Goal: Task Accomplishment & Management: Manage account settings

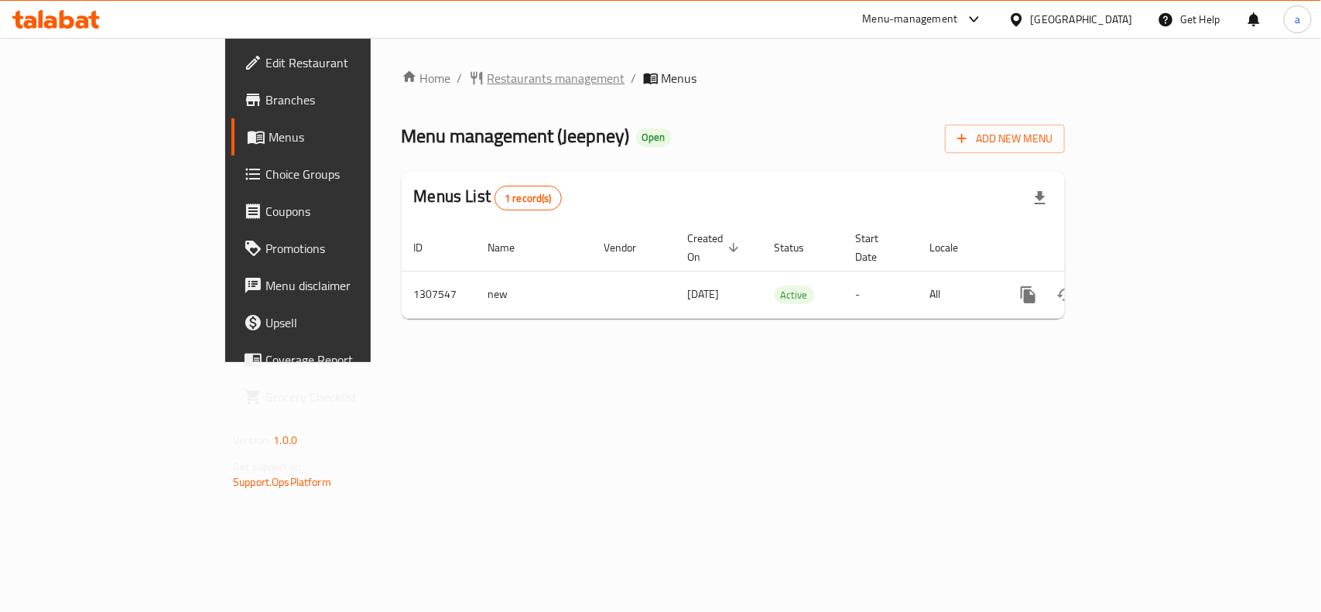
click at [488, 78] on span "Restaurants management" at bounding box center [557, 78] width 138 height 19
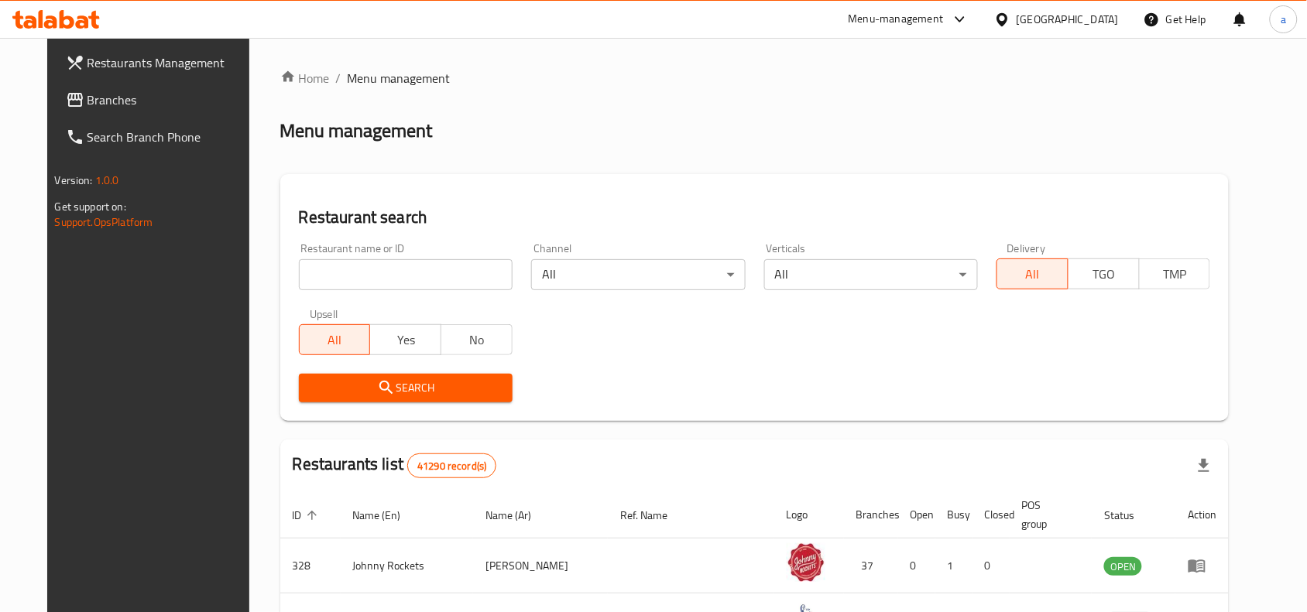
click at [134, 103] on span "Branches" at bounding box center [170, 100] width 166 height 19
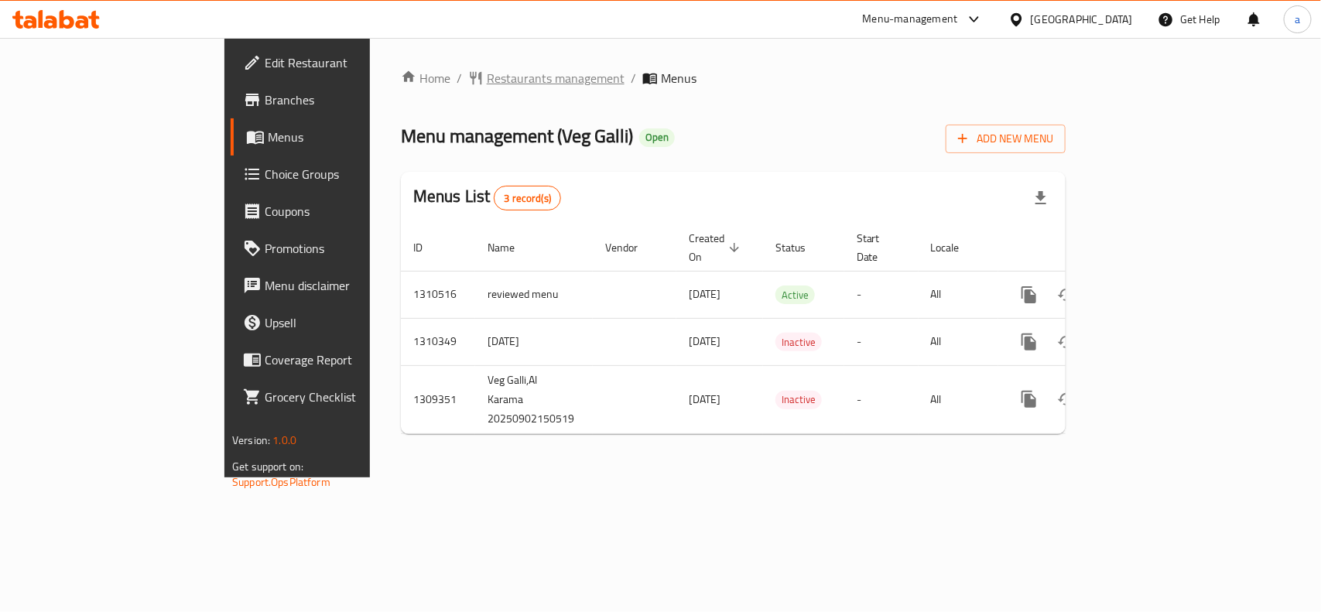
click at [487, 81] on span "Restaurants management" at bounding box center [556, 78] width 138 height 19
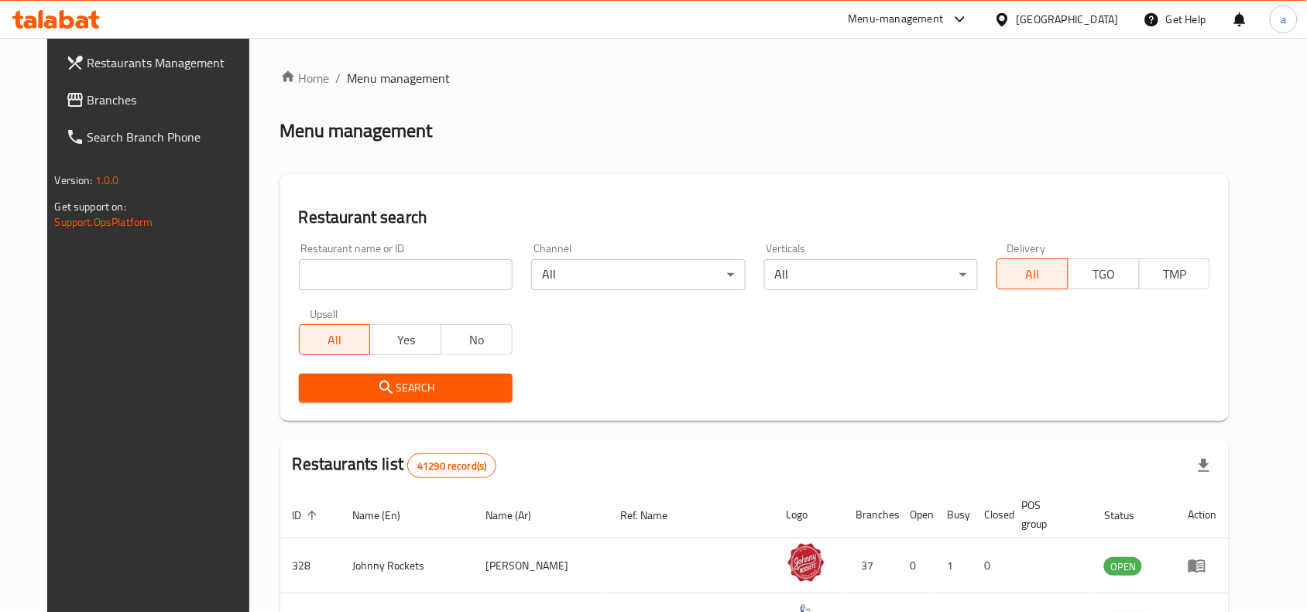
drag, startPoint x: 90, startPoint y: 98, endPoint x: 124, endPoint y: 129, distance: 46.0
click at [90, 98] on span "Branches" at bounding box center [170, 100] width 166 height 19
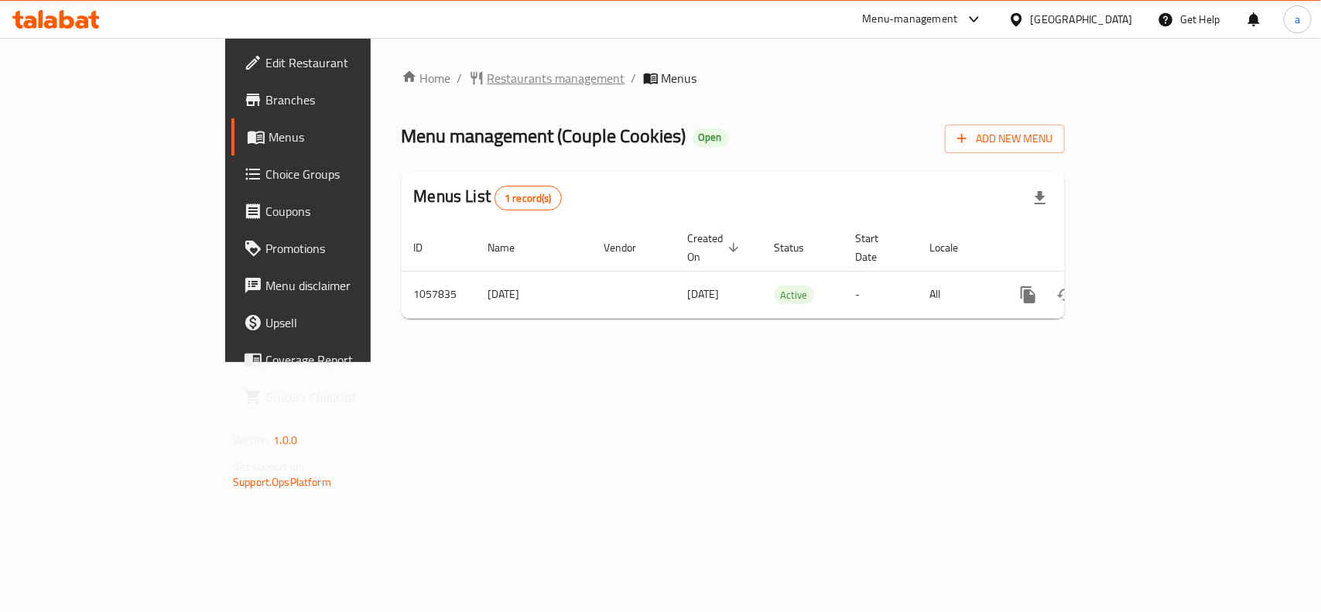
click at [488, 82] on span "Restaurants management" at bounding box center [557, 78] width 138 height 19
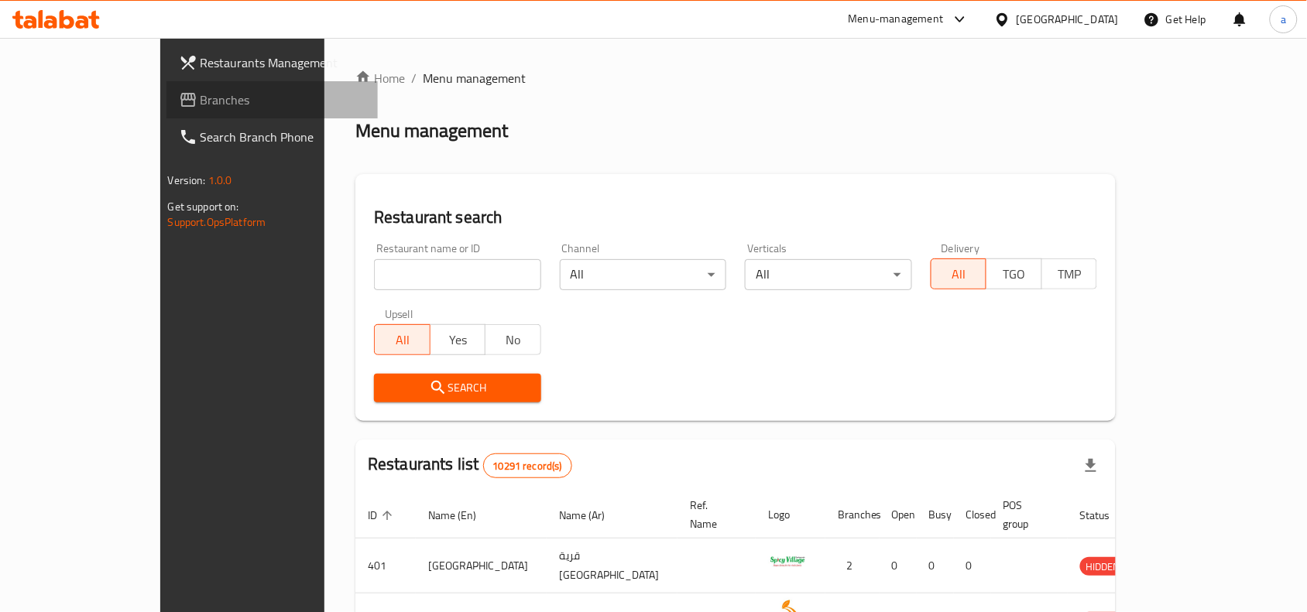
click at [200, 101] on span "Branches" at bounding box center [283, 100] width 166 height 19
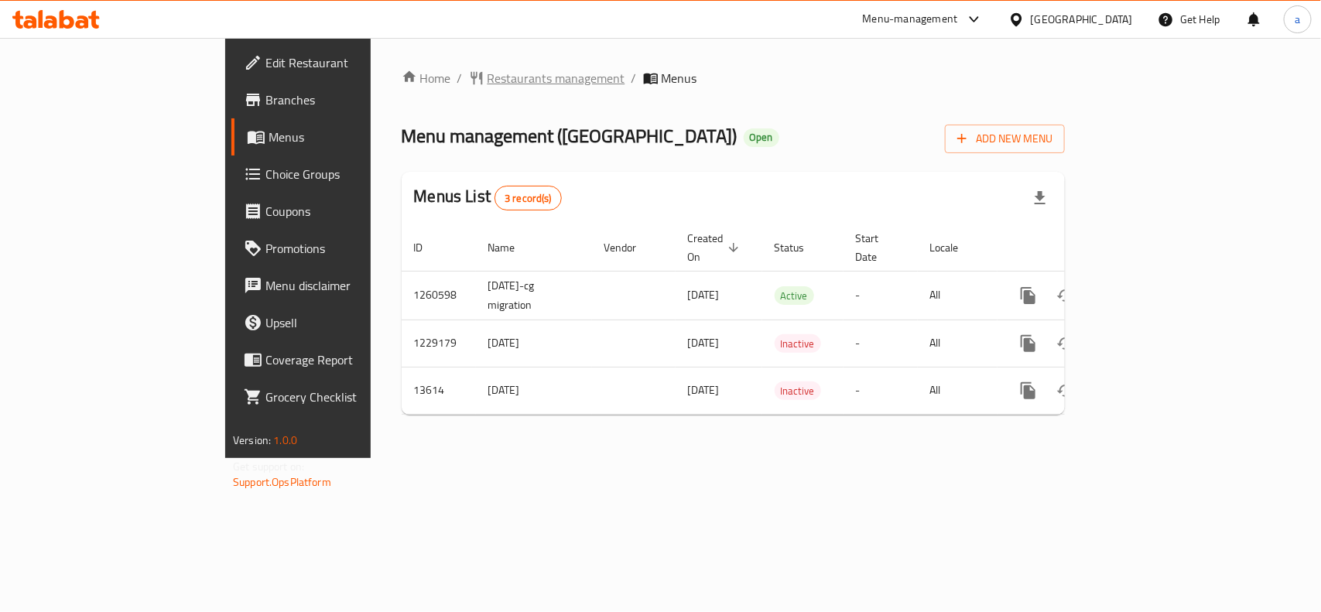
click at [488, 81] on span "Restaurants management" at bounding box center [557, 78] width 138 height 19
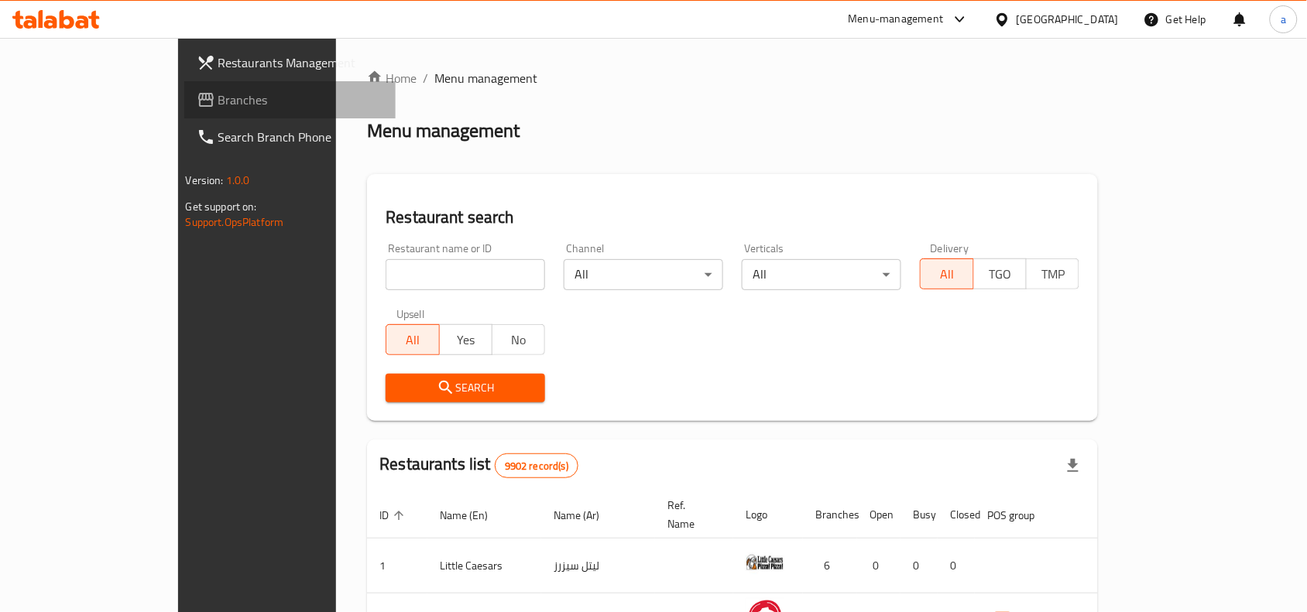
click at [218, 105] on span "Branches" at bounding box center [301, 100] width 166 height 19
